Goal: Download file/media

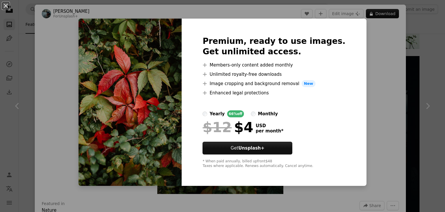
scroll to position [2800, 0]
click at [406, 73] on div "An X shape Premium, ready to use images. Get unlimited access. A plus sign Memb…" at bounding box center [222, 106] width 445 height 212
click at [407, 35] on div "An X shape Chevron left Chevron right [PERSON_NAME] For Unsplash+ A heart A plu…" at bounding box center [222, 106] width 445 height 212
click at [396, 135] on img at bounding box center [359, 146] width 121 height 181
